Goal: Transaction & Acquisition: Purchase product/service

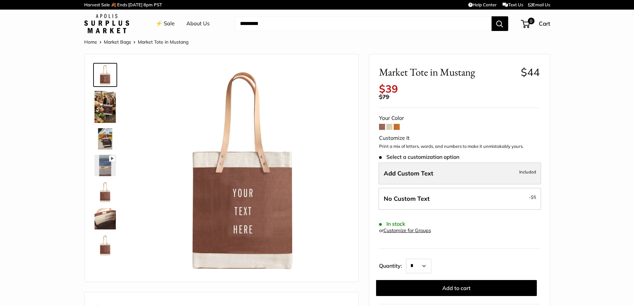
click at [394, 172] on span "Add Custom Text" at bounding box center [408, 173] width 50 height 8
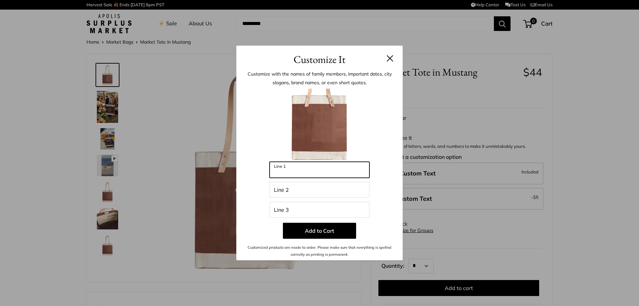
drag, startPoint x: 321, startPoint y: 175, endPoint x: 308, endPoint y: 167, distance: 15.3
click at [321, 175] on input "Line 1" at bounding box center [319, 170] width 100 height 16
type input "******"
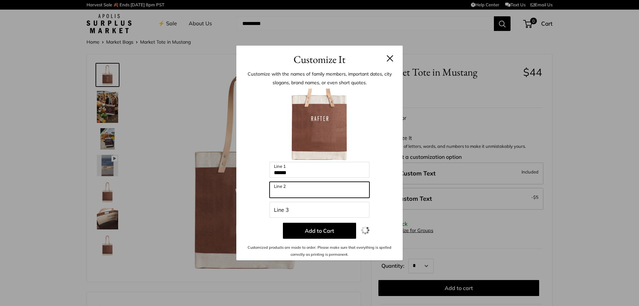
click at [306, 192] on input "Line 2" at bounding box center [319, 190] width 100 height 16
type input "********"
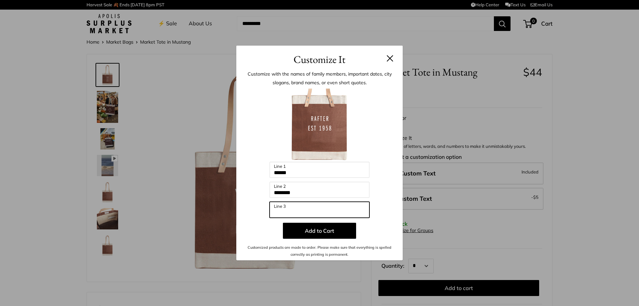
click at [306, 214] on input "Line 3" at bounding box center [319, 210] width 100 height 16
type input "**********"
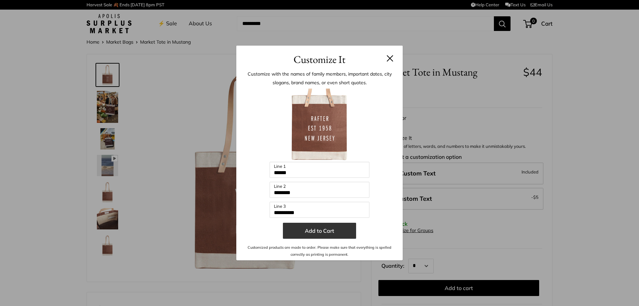
click at [313, 230] on button "Add to Cart" at bounding box center [319, 231] width 73 height 16
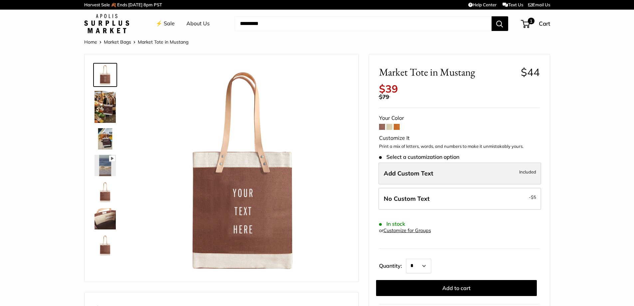
click at [423, 172] on span "Add Custom Text" at bounding box center [408, 173] width 50 height 8
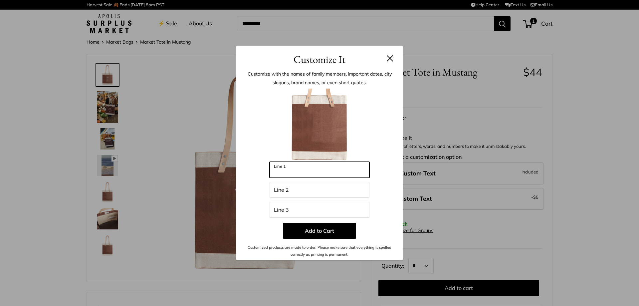
click at [331, 170] on input "Line 1" at bounding box center [319, 170] width 100 height 16
type input "******"
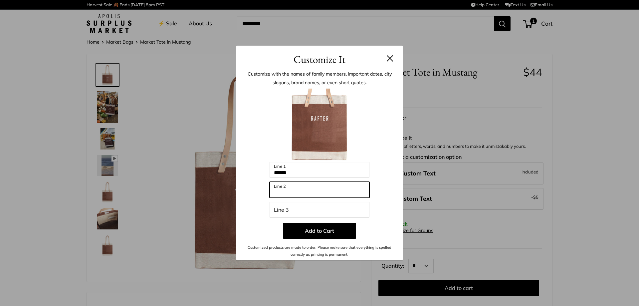
click at [308, 191] on input "Line 2" at bounding box center [319, 190] width 100 height 16
type input "*"
type input "********"
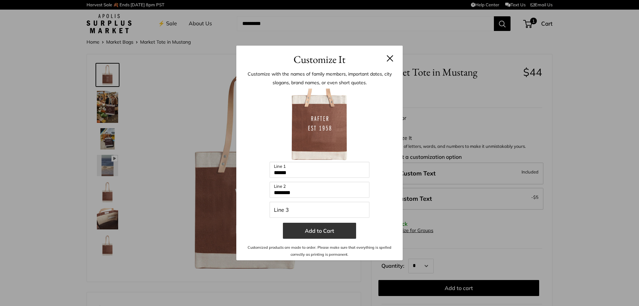
click at [321, 229] on button "Add to Cart" at bounding box center [319, 231] width 73 height 16
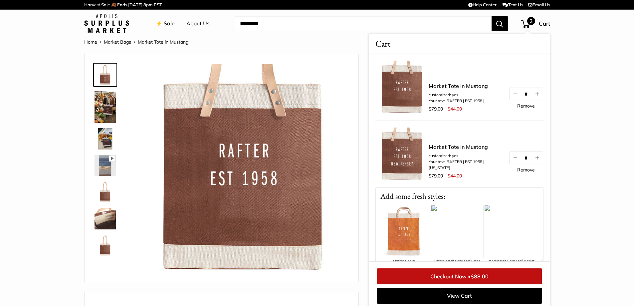
click at [523, 106] on link "Remove" at bounding box center [526, 105] width 18 height 5
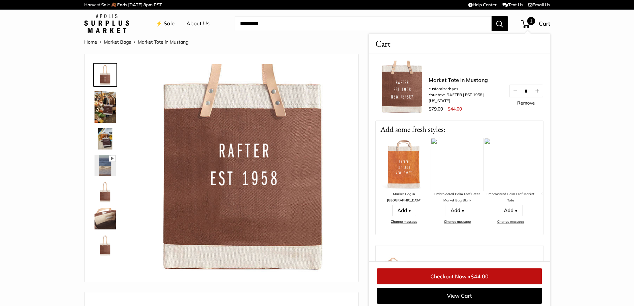
click at [403, 181] on img at bounding box center [403, 164] width 53 height 53
click at [402, 205] on link "Add •" at bounding box center [404, 210] width 24 height 11
click at [413, 94] on img at bounding box center [401, 87] width 53 height 53
click at [449, 80] on link "Market Tote in Mustang" at bounding box center [464, 80] width 73 height 8
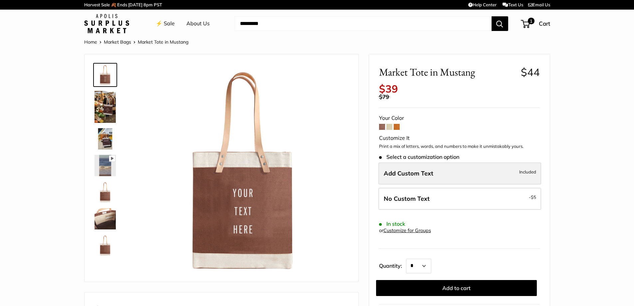
click at [423, 171] on span "Add Custom Text" at bounding box center [408, 173] width 50 height 8
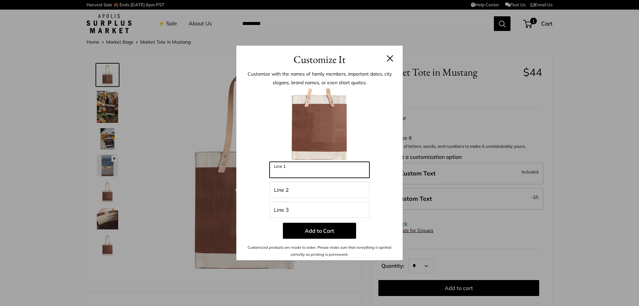
click at [300, 167] on input "Line 1" at bounding box center [319, 170] width 100 height 16
type input "******"
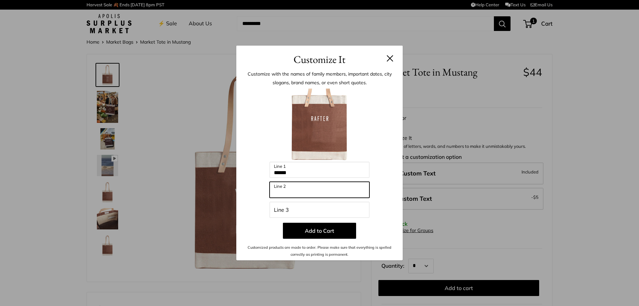
click at [299, 187] on input "Line 2" at bounding box center [319, 190] width 100 height 16
type input "********"
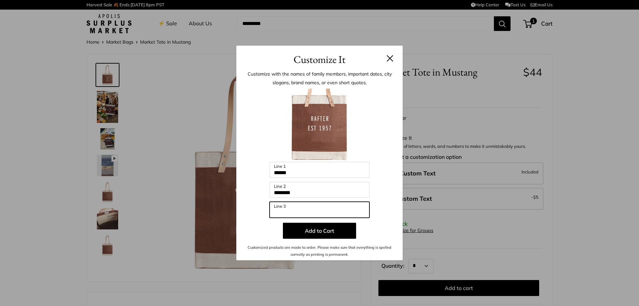
click at [292, 207] on input "Line 3" at bounding box center [319, 210] width 100 height 16
type input "**********"
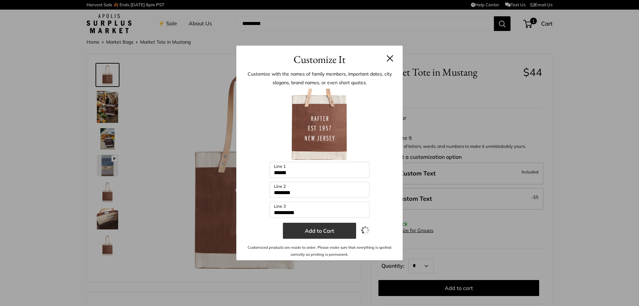
click at [319, 231] on button "Add to Cart" at bounding box center [319, 231] width 73 height 16
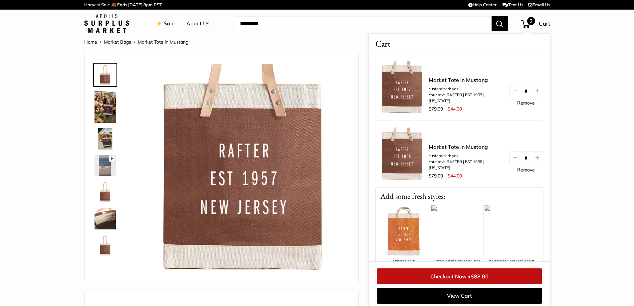
click at [519, 170] on link "Remove" at bounding box center [526, 169] width 18 height 5
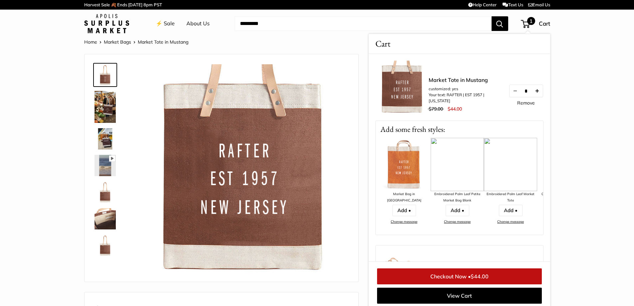
click at [535, 90] on button "Increase quantity by 1" at bounding box center [536, 91] width 11 height 12
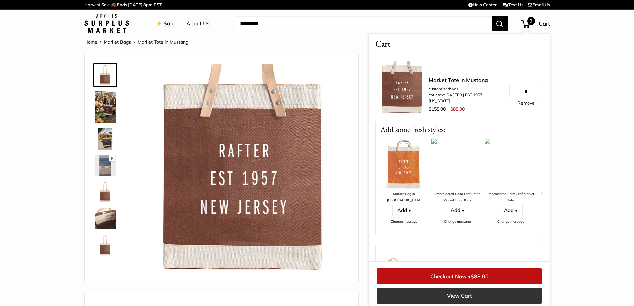
click at [401, 292] on link "View Cart" at bounding box center [459, 295] width 165 height 16
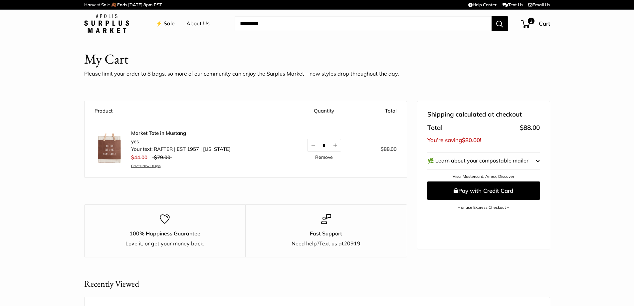
click at [163, 21] on link "⚡️ Sale" at bounding box center [165, 24] width 19 height 10
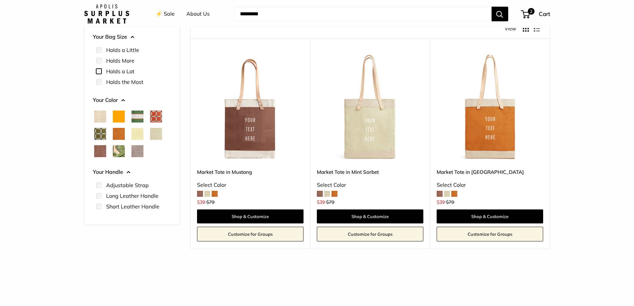
scroll to position [100, 0]
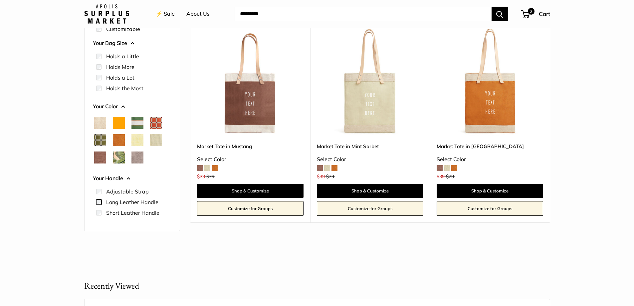
scroll to position [117, 0]
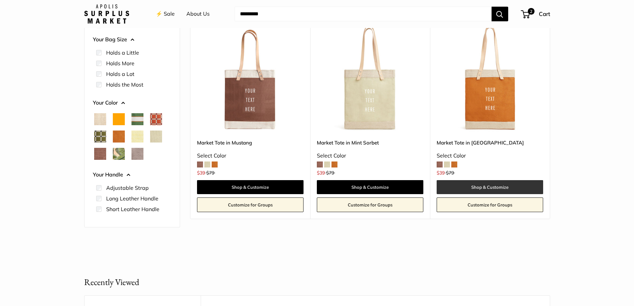
click at [471, 187] on link "Shop & Customize" at bounding box center [489, 187] width 106 height 14
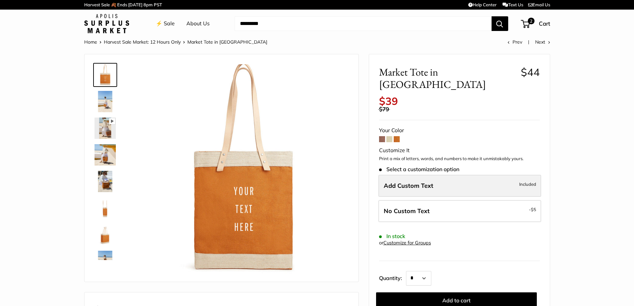
click at [438, 175] on label "Add Custom Text Included" at bounding box center [459, 186] width 163 height 22
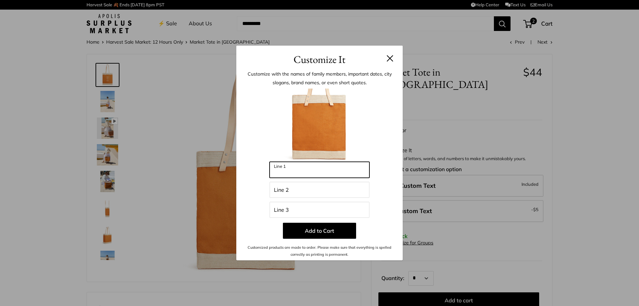
click at [304, 172] on input "Line 1" at bounding box center [319, 170] width 100 height 16
type input "******"
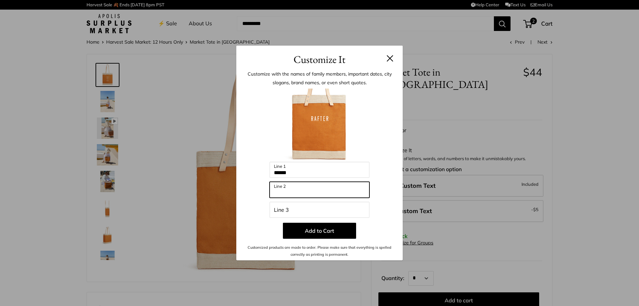
click at [308, 191] on input "Line 2" at bounding box center [319, 190] width 100 height 16
type input "********"
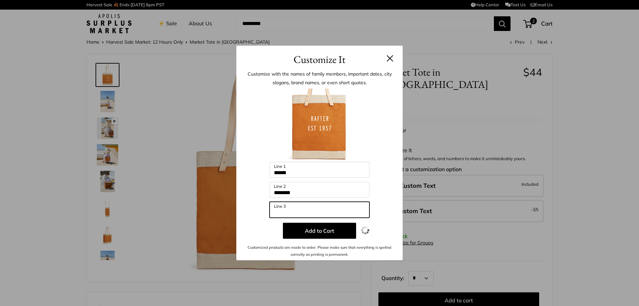
click at [312, 209] on input "Line 3" at bounding box center [319, 210] width 100 height 16
type input "**********"
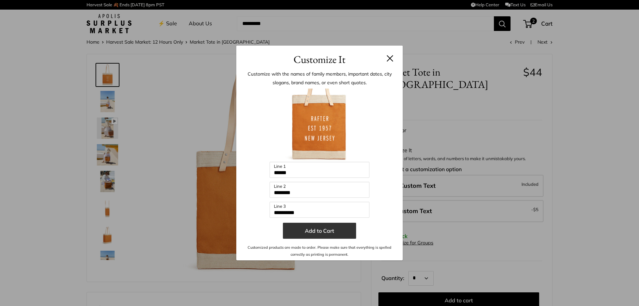
click at [322, 234] on button "Add to Cart" at bounding box center [319, 231] width 73 height 16
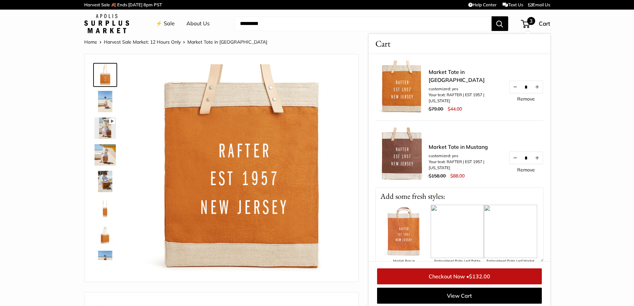
scroll to position [3, 0]
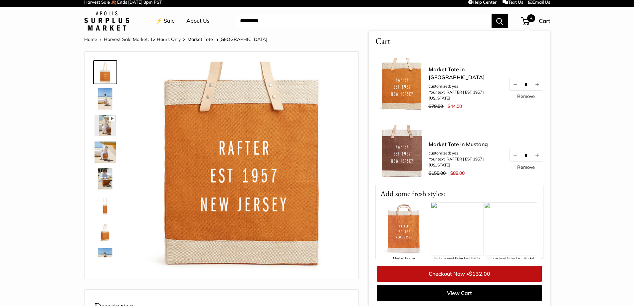
click at [107, 100] on img at bounding box center [104, 98] width 21 height 21
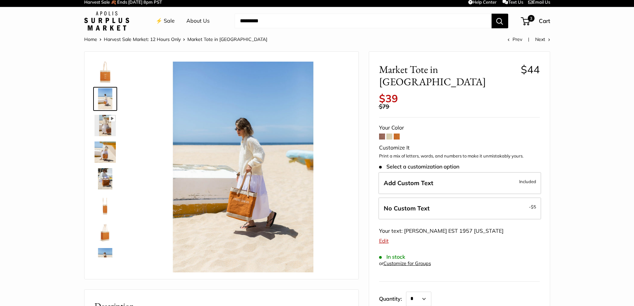
click at [106, 123] on img at bounding box center [104, 125] width 21 height 21
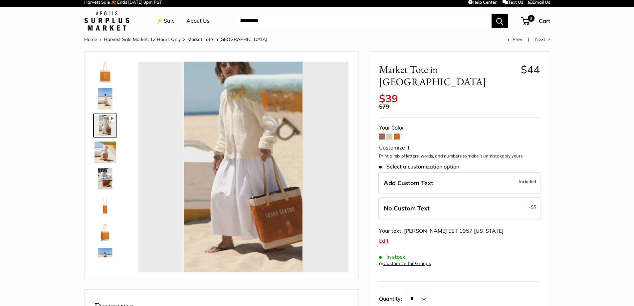
type input "*"
click at [388, 133] on span at bounding box center [389, 136] width 6 height 6
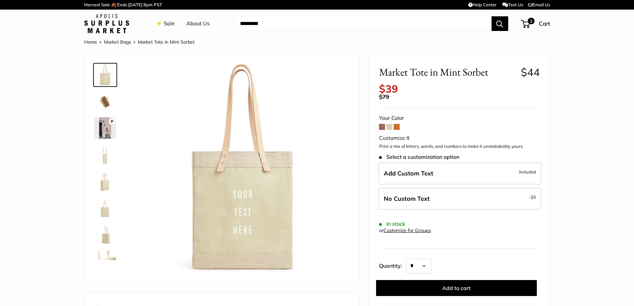
click at [104, 162] on img at bounding box center [104, 154] width 21 height 21
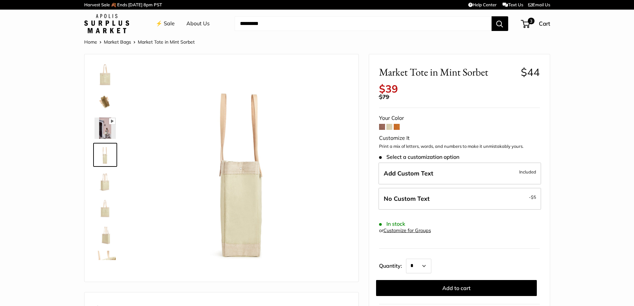
click at [102, 177] on img at bounding box center [104, 181] width 21 height 21
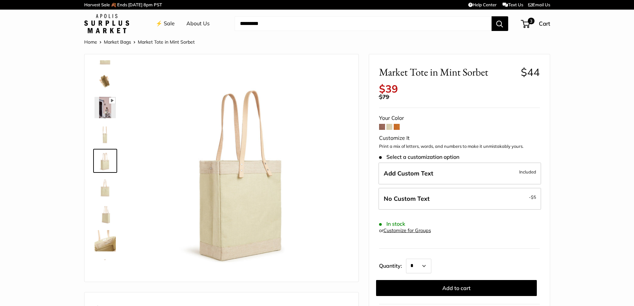
click at [102, 190] on img at bounding box center [104, 187] width 21 height 21
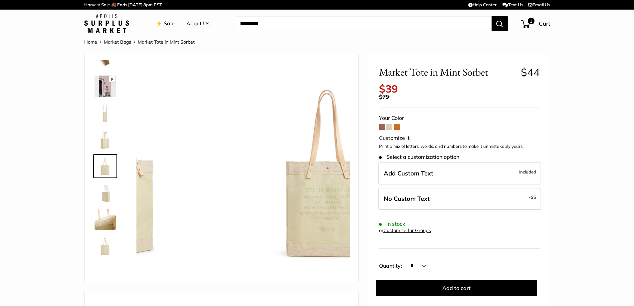
scroll to position [43, 0]
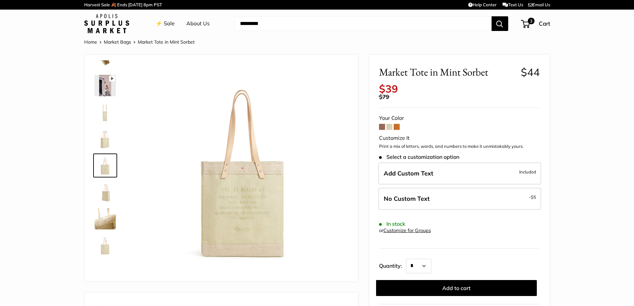
click at [104, 202] on img at bounding box center [104, 191] width 21 height 21
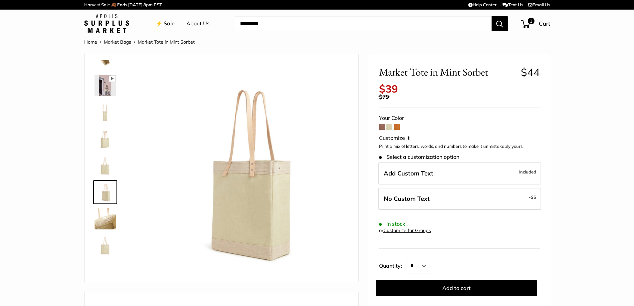
click at [106, 221] on img at bounding box center [104, 218] width 21 height 21
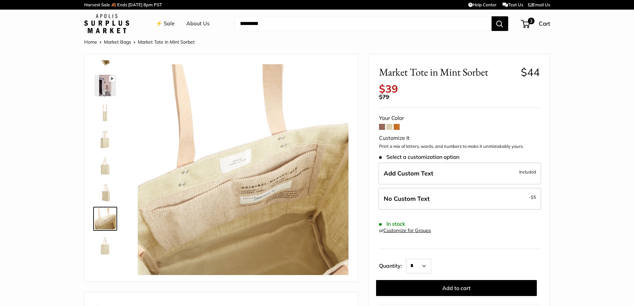
click at [107, 243] on img at bounding box center [104, 244] width 21 height 21
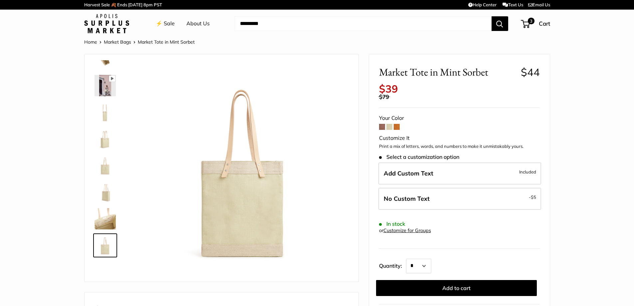
click at [383, 127] on span at bounding box center [382, 127] width 6 height 6
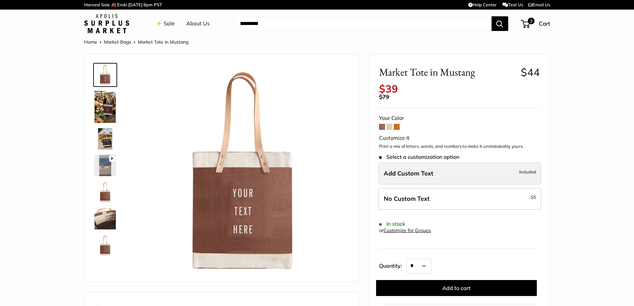
click at [412, 174] on span "Add Custom Text" at bounding box center [408, 173] width 50 height 8
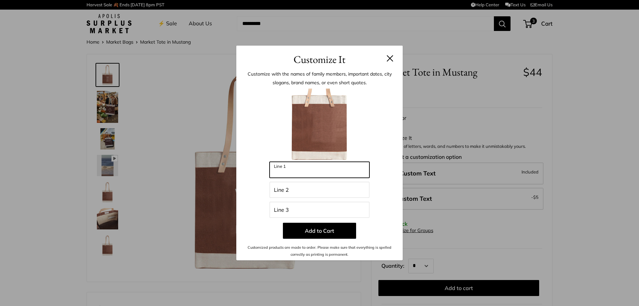
click at [319, 170] on input "Line 1" at bounding box center [319, 170] width 100 height 16
type input "*******"
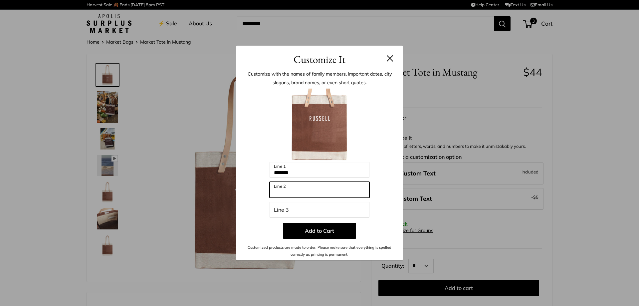
click at [299, 189] on input "Line 2" at bounding box center [319, 190] width 100 height 16
type input "******"
drag, startPoint x: 299, startPoint y: 189, endPoint x: 274, endPoint y: 190, distance: 25.3
click at [274, 190] on input "******" at bounding box center [319, 190] width 100 height 16
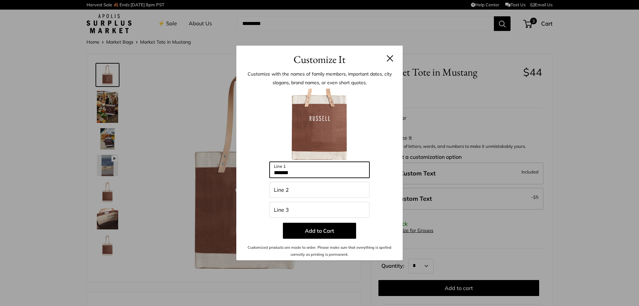
drag, startPoint x: 300, startPoint y: 172, endPoint x: 263, endPoint y: 177, distance: 36.9
click at [263, 177] on div "Enter 39 letters ******* Line 1 Line 2 Line 3 Add to Cart Customized products a…" at bounding box center [319, 172] width 146 height 169
click at [388, 57] on button at bounding box center [389, 58] width 7 height 7
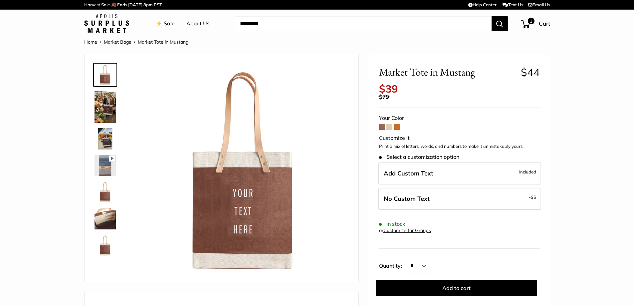
click at [162, 25] on link "⚡️ Sale" at bounding box center [165, 24] width 19 height 10
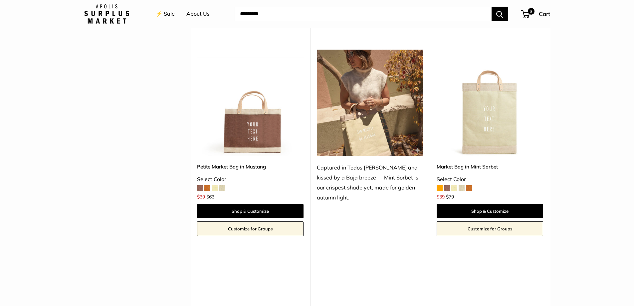
scroll to position [333, 0]
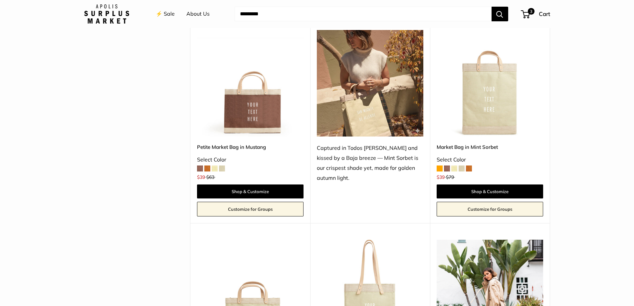
click at [0, 0] on img at bounding box center [0, 0] width 0 height 0
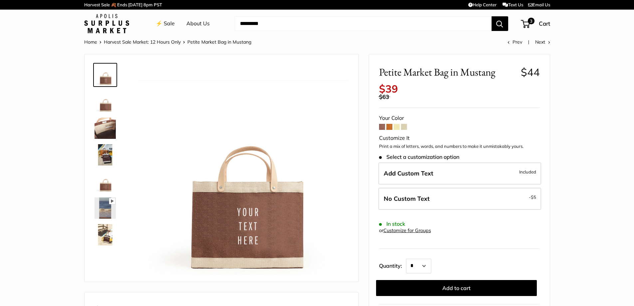
click at [101, 104] on img at bounding box center [104, 101] width 21 height 21
click at [101, 132] on img at bounding box center [104, 127] width 21 height 21
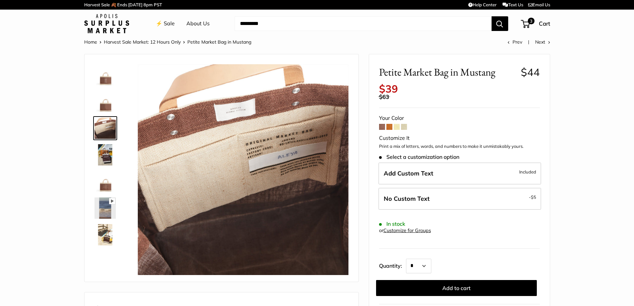
click at [103, 157] on img at bounding box center [104, 154] width 21 height 21
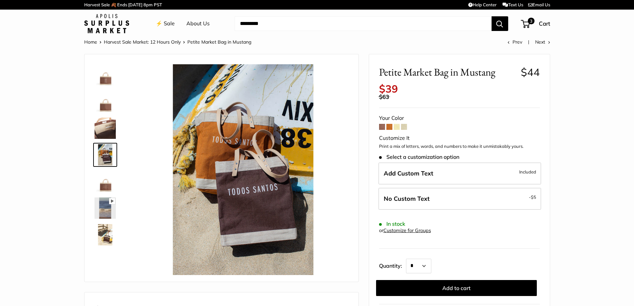
click at [105, 184] on img at bounding box center [104, 181] width 21 height 21
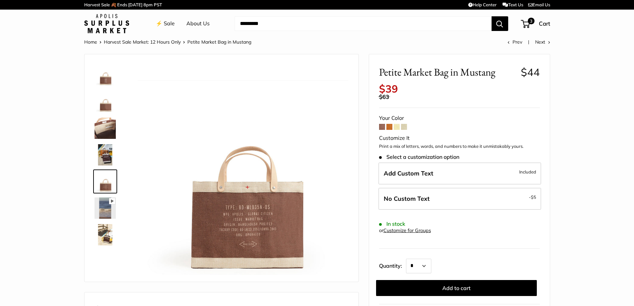
click at [106, 198] on img at bounding box center [104, 207] width 21 height 21
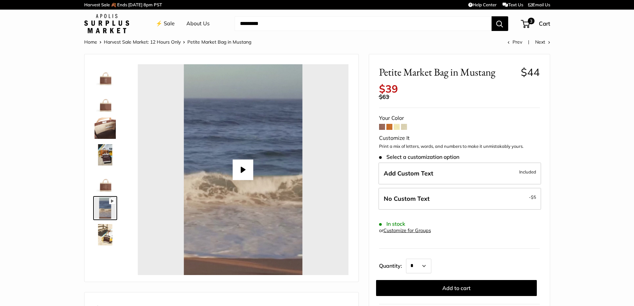
click at [107, 183] on img at bounding box center [104, 181] width 21 height 21
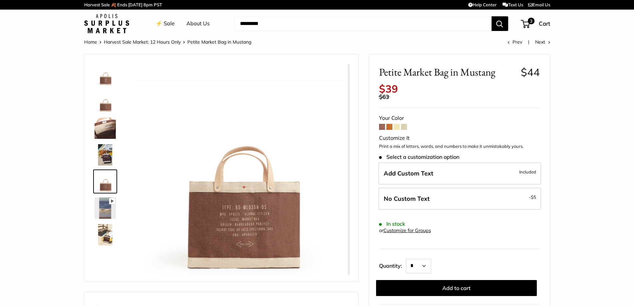
click at [109, 207] on img at bounding box center [104, 207] width 21 height 21
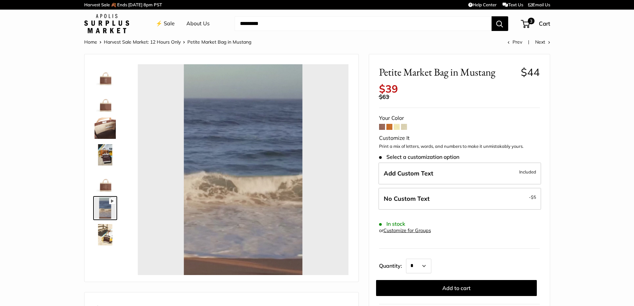
type input "*"
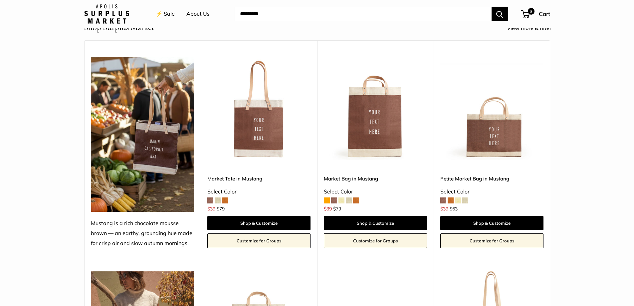
scroll to position [266, 0]
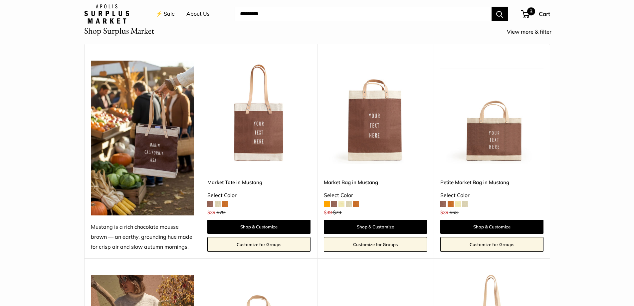
click at [526, 13] on span "3" at bounding box center [525, 14] width 9 height 8
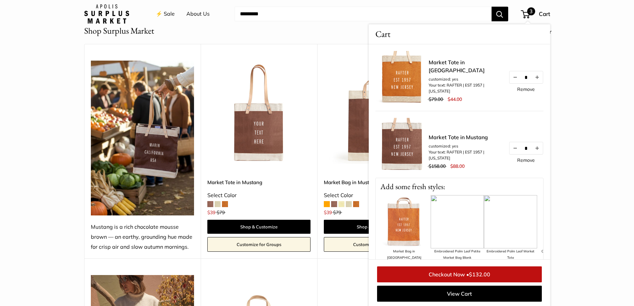
click at [615, 28] on header "⚡️ Sale About Us Need help? Text Us: 20919 [EMAIL_ADDRESS][DOMAIN_NAME] Follow …" at bounding box center [317, 14] width 634 height 28
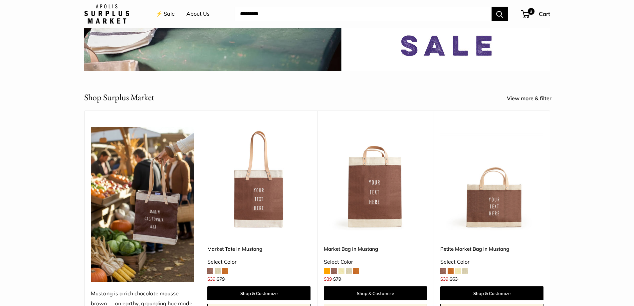
scroll to position [0, 0]
